Goal: Information Seeking & Learning: Learn about a topic

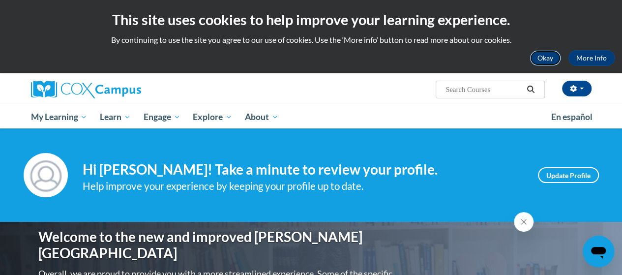
click at [536, 62] on button "Okay" at bounding box center [544, 58] width 31 height 16
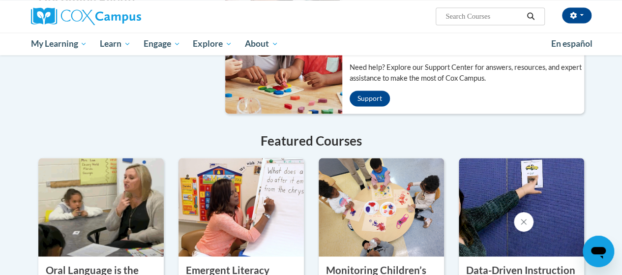
scroll to position [885, 0]
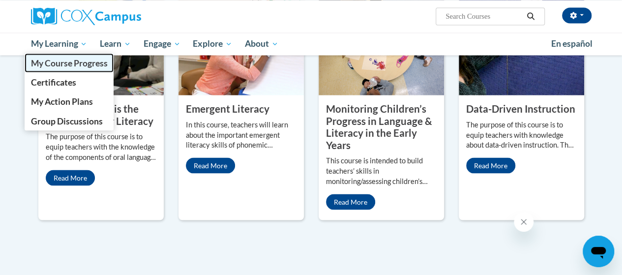
click at [68, 64] on span "My Course Progress" at bounding box center [68, 63] width 77 height 10
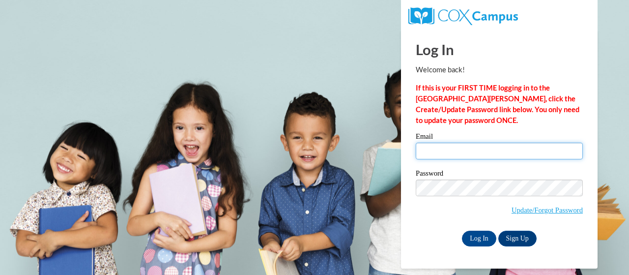
click at [437, 143] on input "Email" at bounding box center [499, 151] width 167 height 17
type input "swindall.kristen.n@muscogee.k12.ga.us"
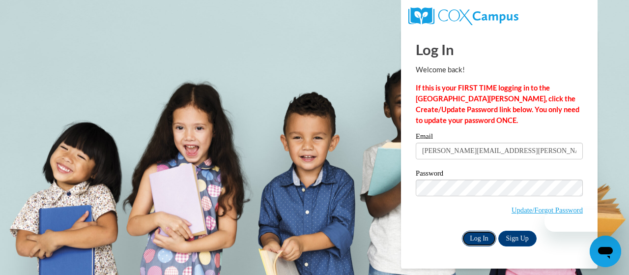
click at [486, 235] on input "Log In" at bounding box center [479, 239] width 34 height 16
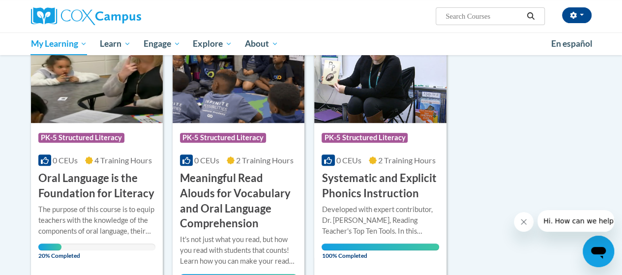
scroll to position [147, 0]
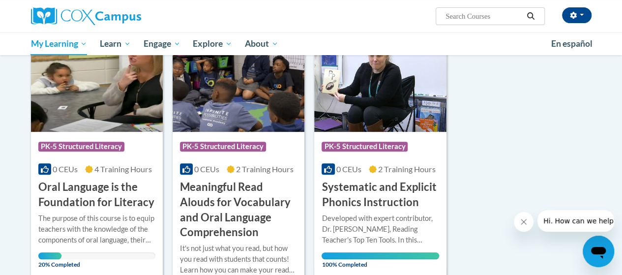
click at [115, 143] on span "PK-5 Structured Literacy" at bounding box center [81, 147] width 86 height 10
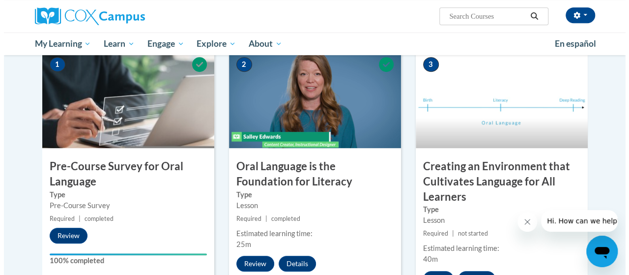
scroll to position [246, 0]
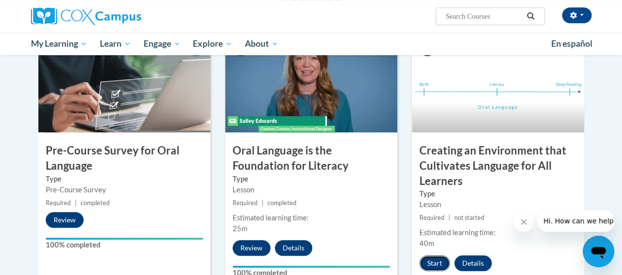
click at [433, 265] on button "Start" at bounding box center [434, 263] width 30 height 16
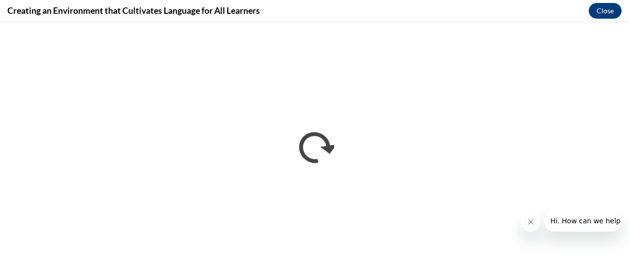
scroll to position [0, 0]
